Goal: Information Seeking & Learning: Learn about a topic

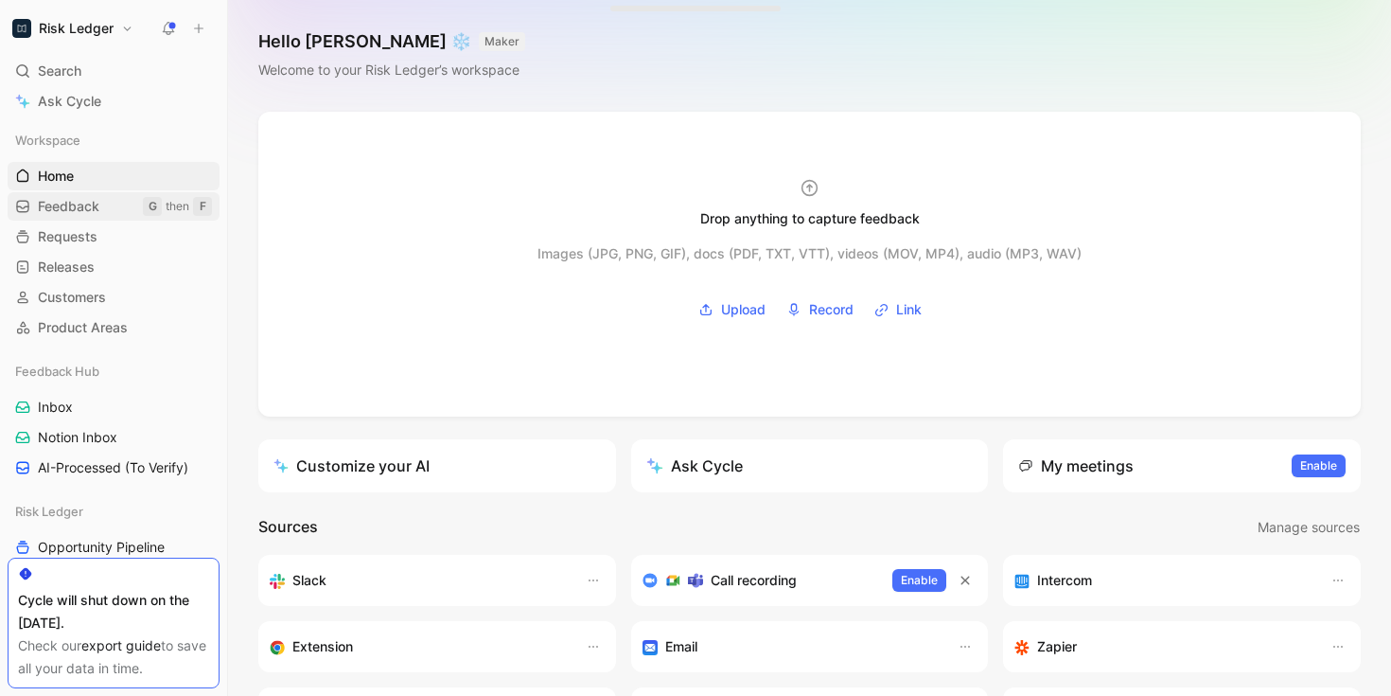
click at [104, 203] on link "Feedback G then F" at bounding box center [114, 206] width 212 height 28
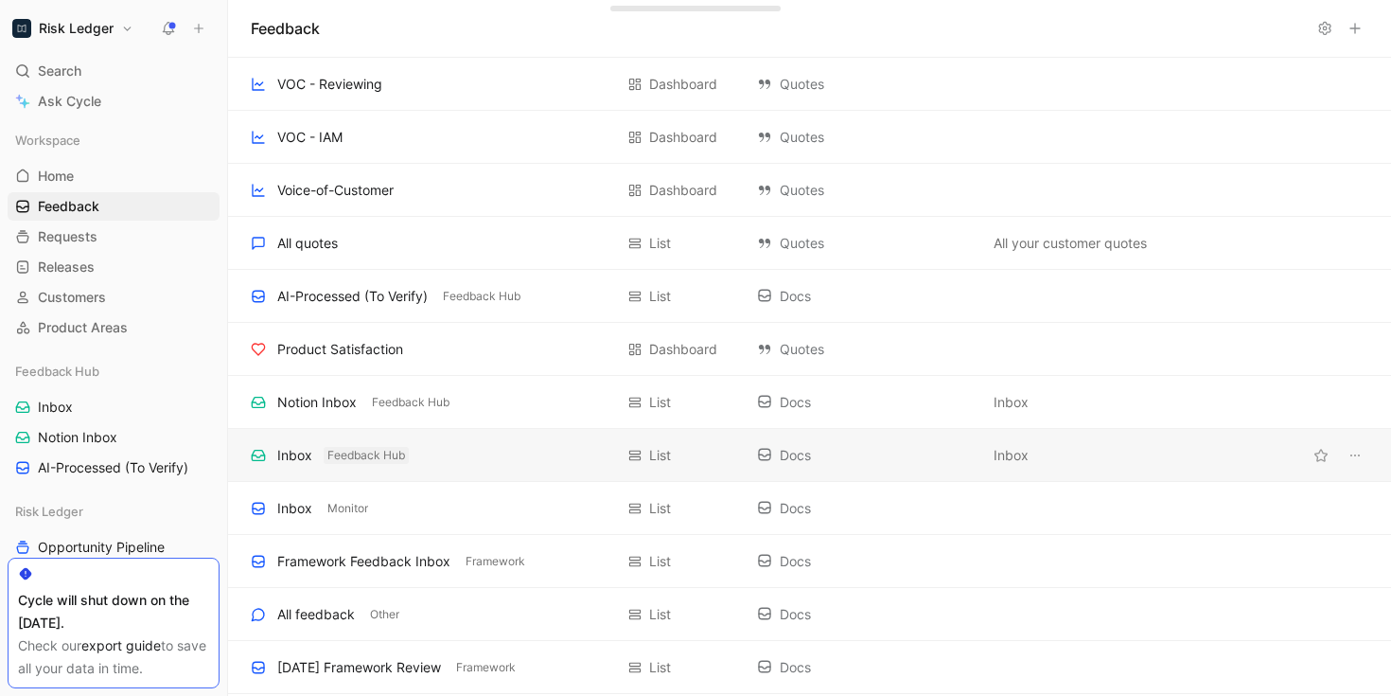
click at [325, 460] on button "Feedback Hub" at bounding box center [366, 455] width 85 height 17
click at [284, 461] on div "Inbox" at bounding box center [294, 455] width 35 height 23
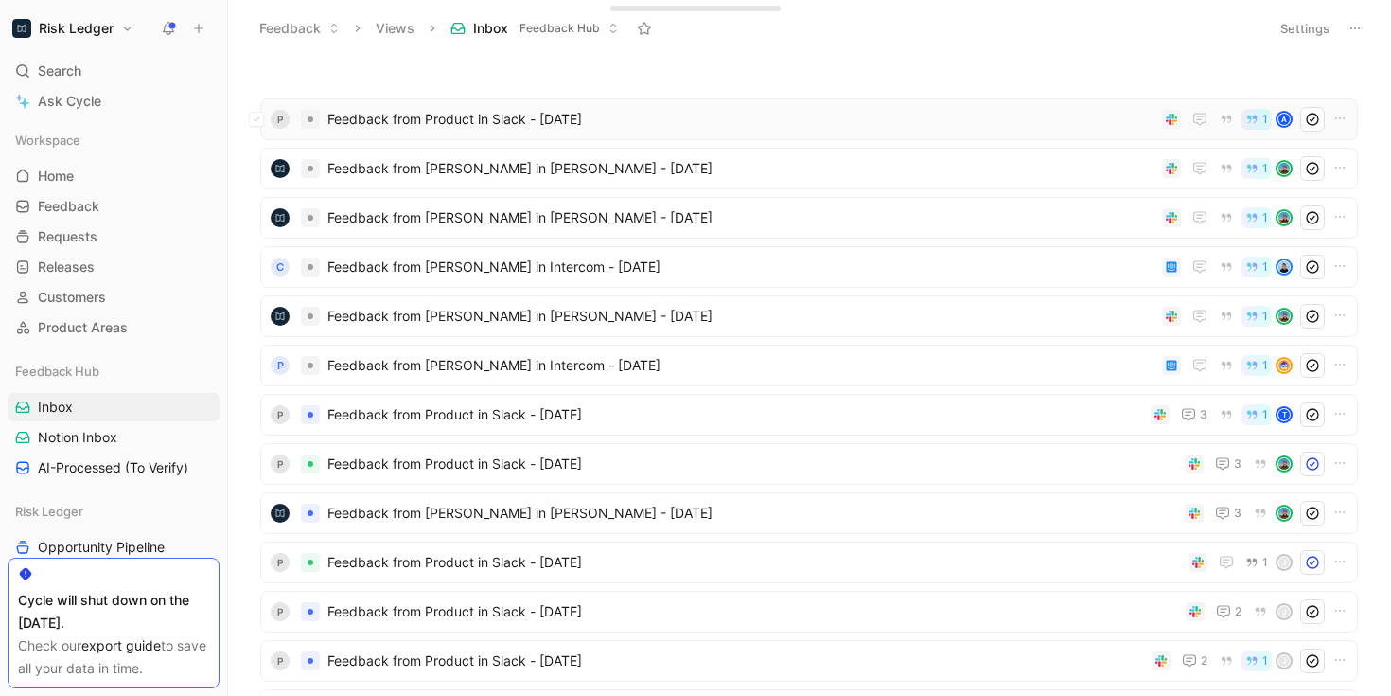
click at [474, 133] on div "P Feedback from Product in Slack - [DATE] 1 A" at bounding box center [809, 119] width 1098 height 42
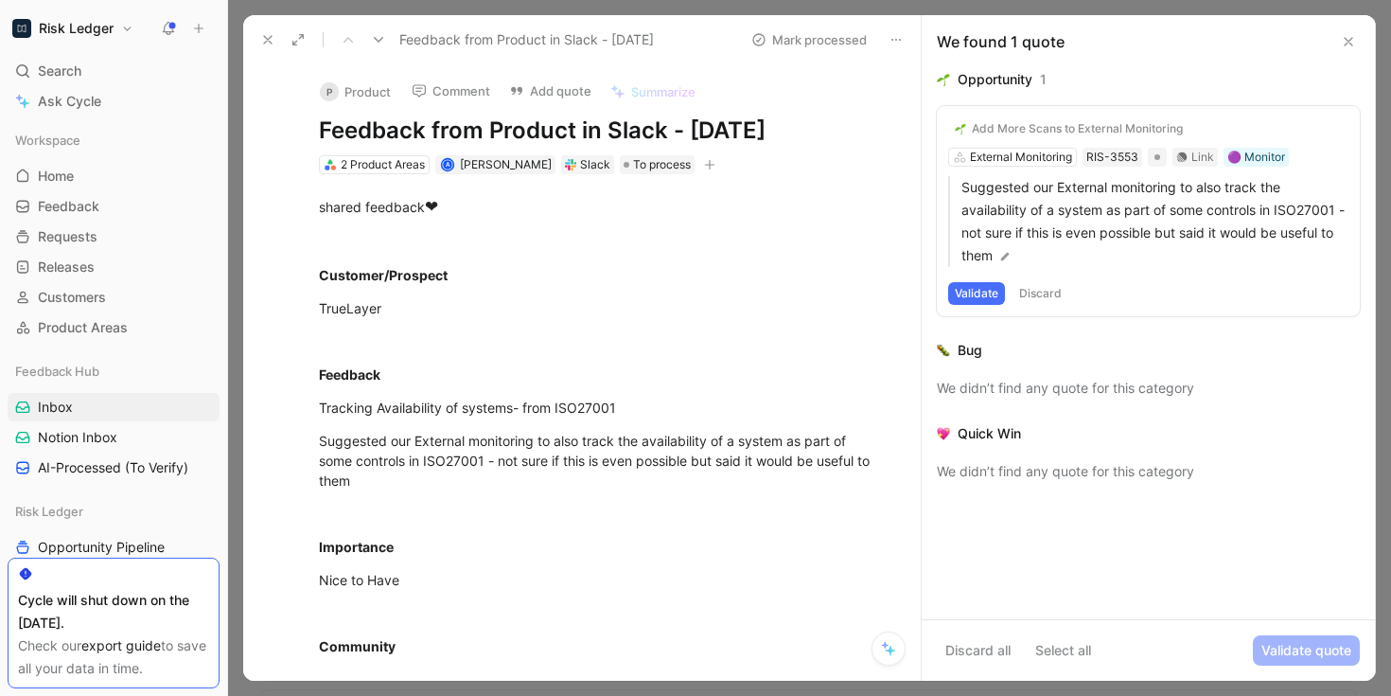
click at [1353, 41] on icon at bounding box center [1348, 41] width 15 height 15
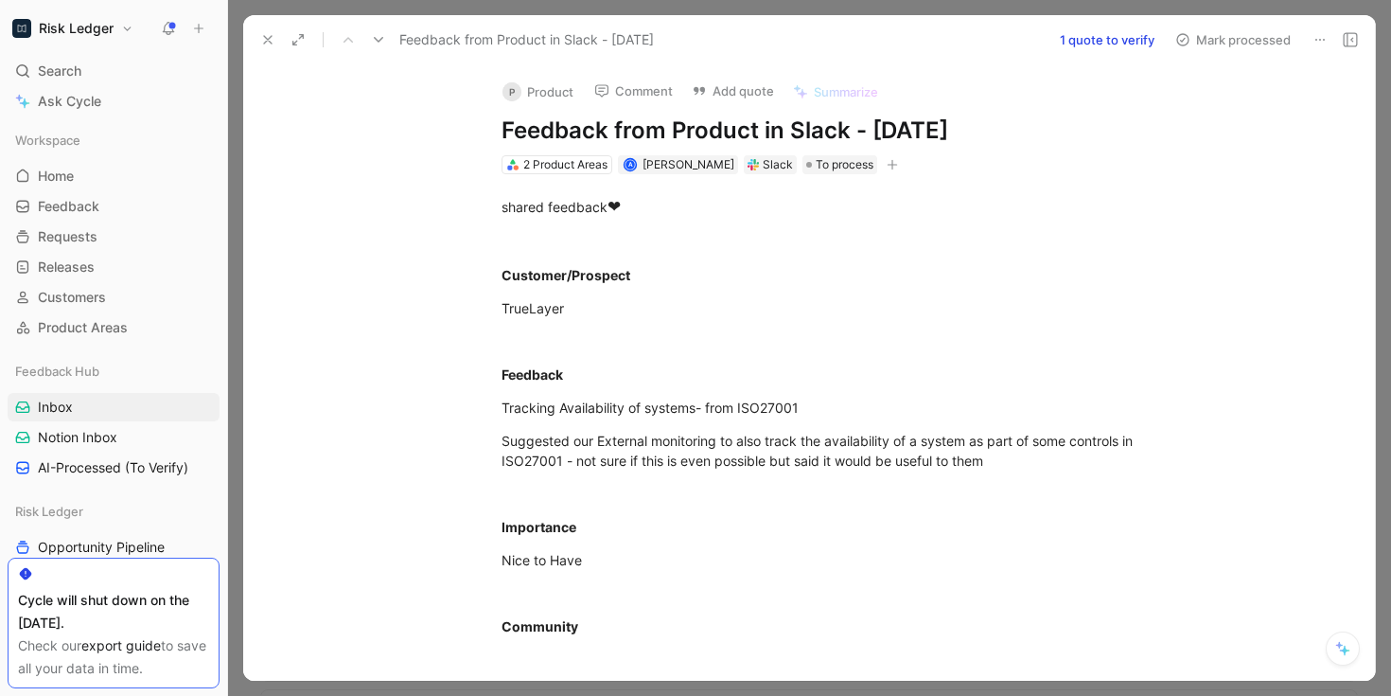
click at [1380, 60] on div at bounding box center [809, 348] width 1163 height 696
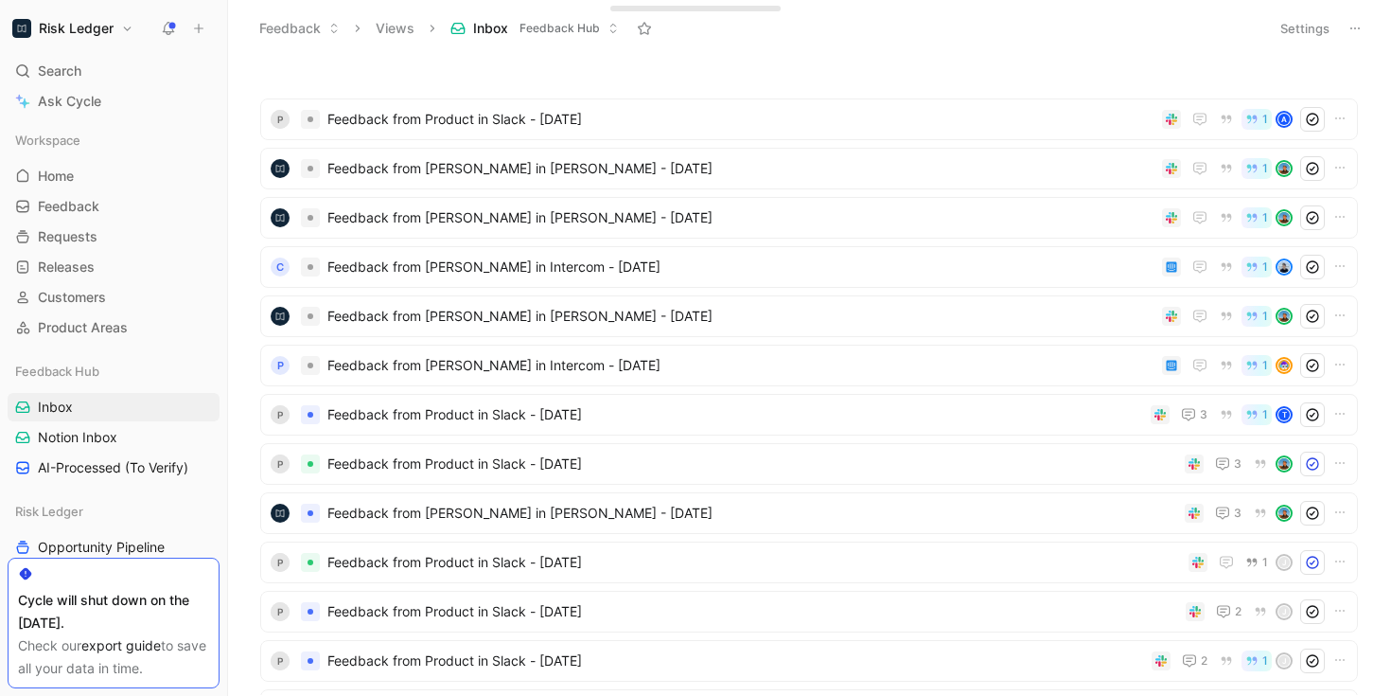
click at [385, 35] on button "Views" at bounding box center [395, 28] width 56 height 28
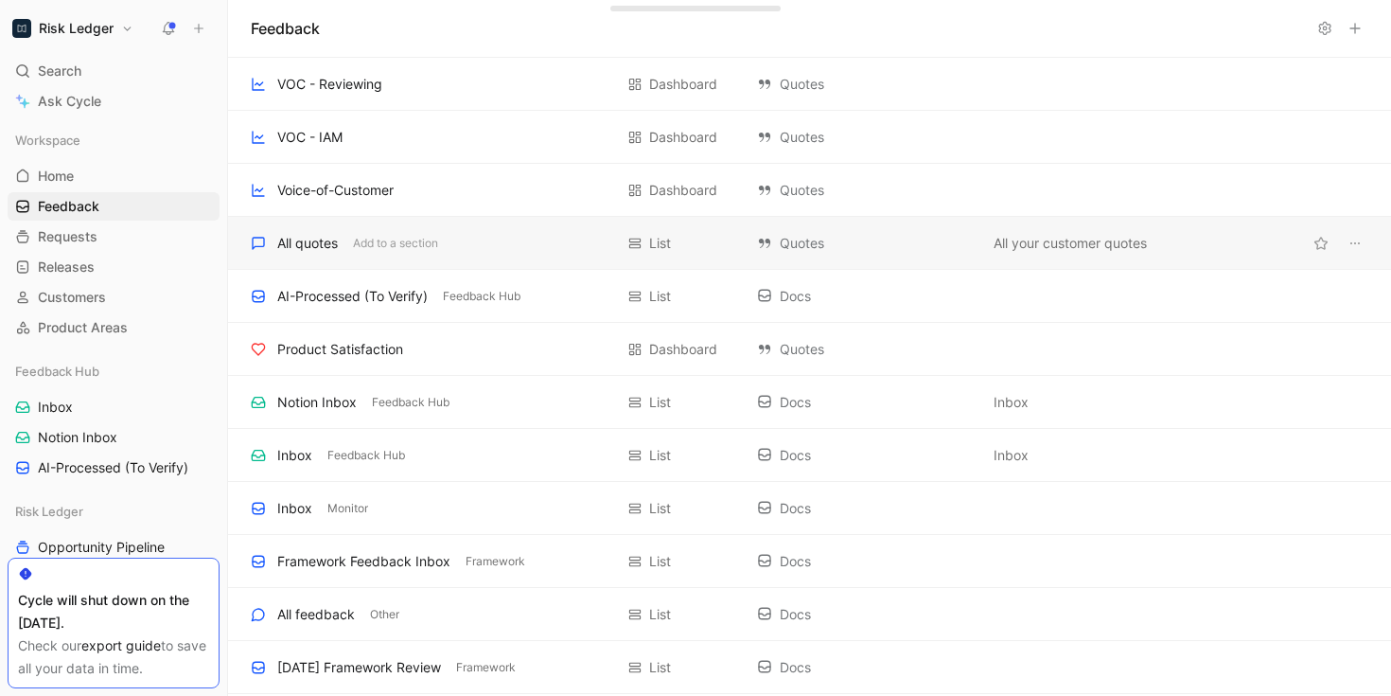
click at [286, 246] on div "All quotes" at bounding box center [307, 243] width 61 height 23
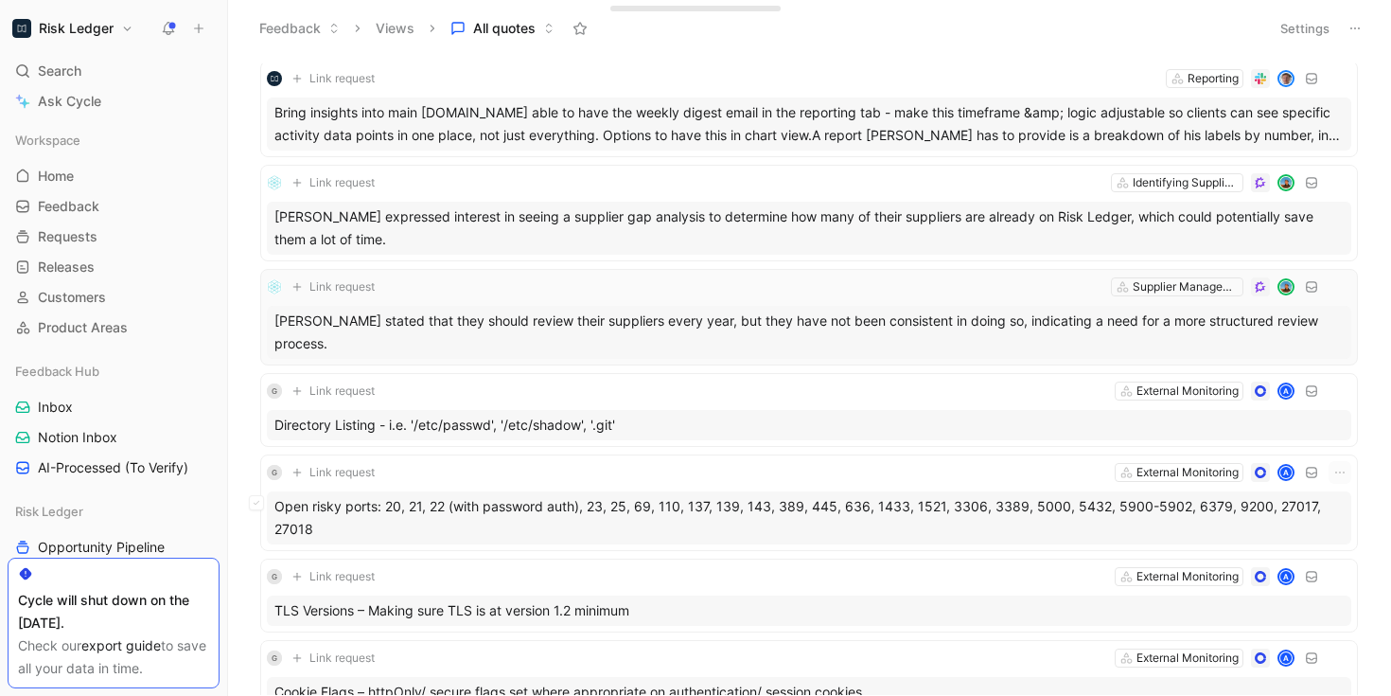
scroll to position [197, 0]
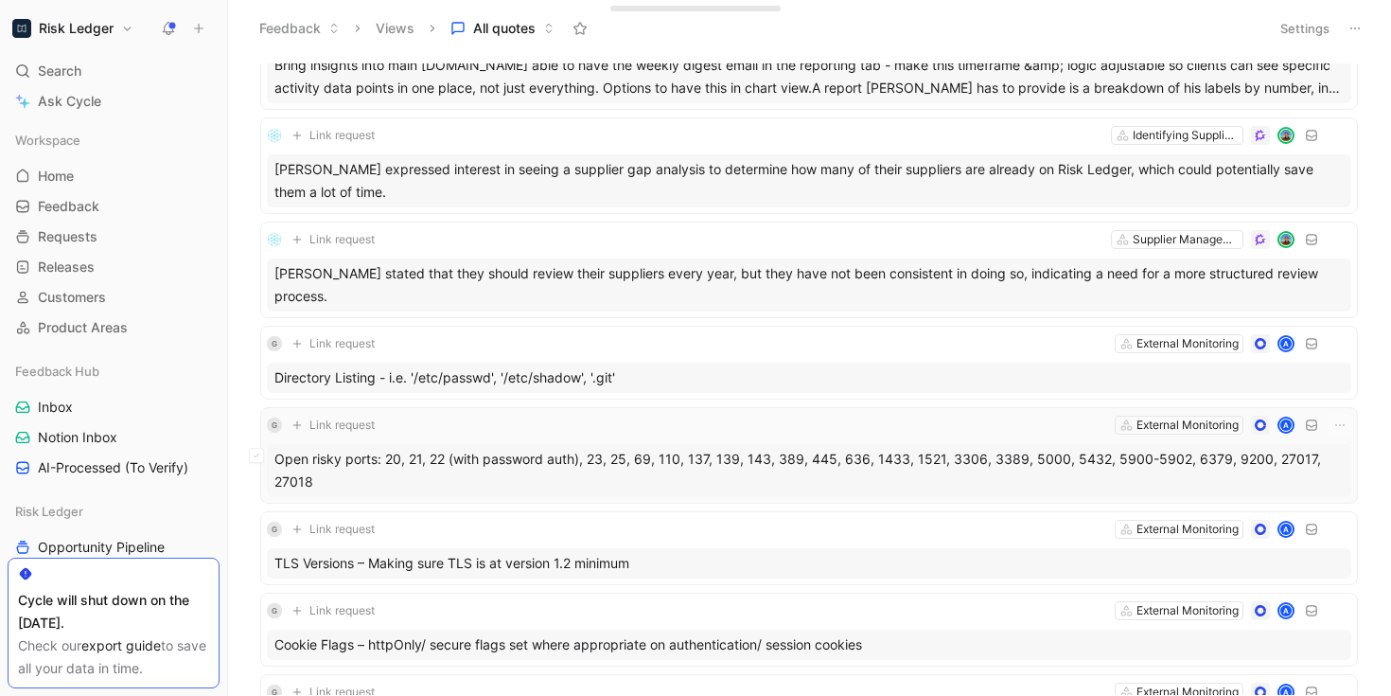
click at [685, 477] on div "Open risky ports: 20, 21, 22 (with password auth), 23, 25, 69, 110, 137, 139, 1…" at bounding box center [809, 470] width 1085 height 53
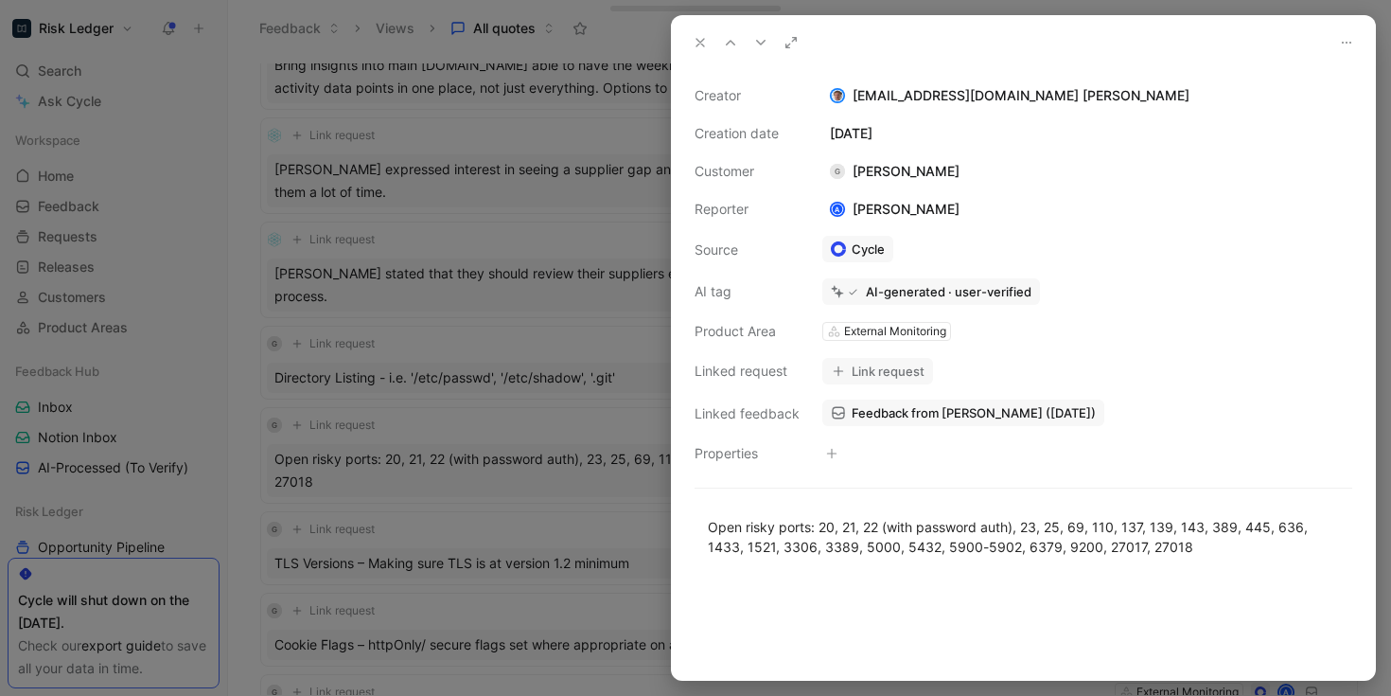
click at [697, 43] on icon at bounding box center [700, 42] width 15 height 15
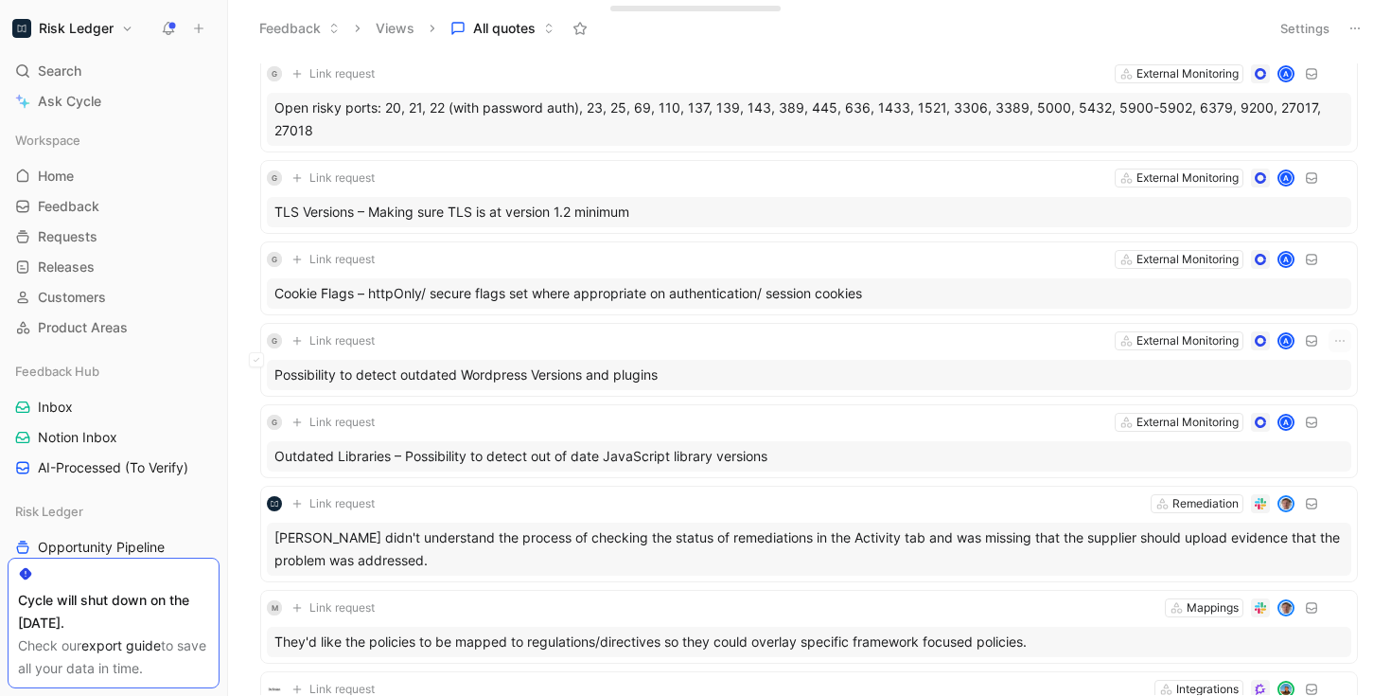
scroll to position [552, 0]
